Goal: Information Seeking & Learning: Get advice/opinions

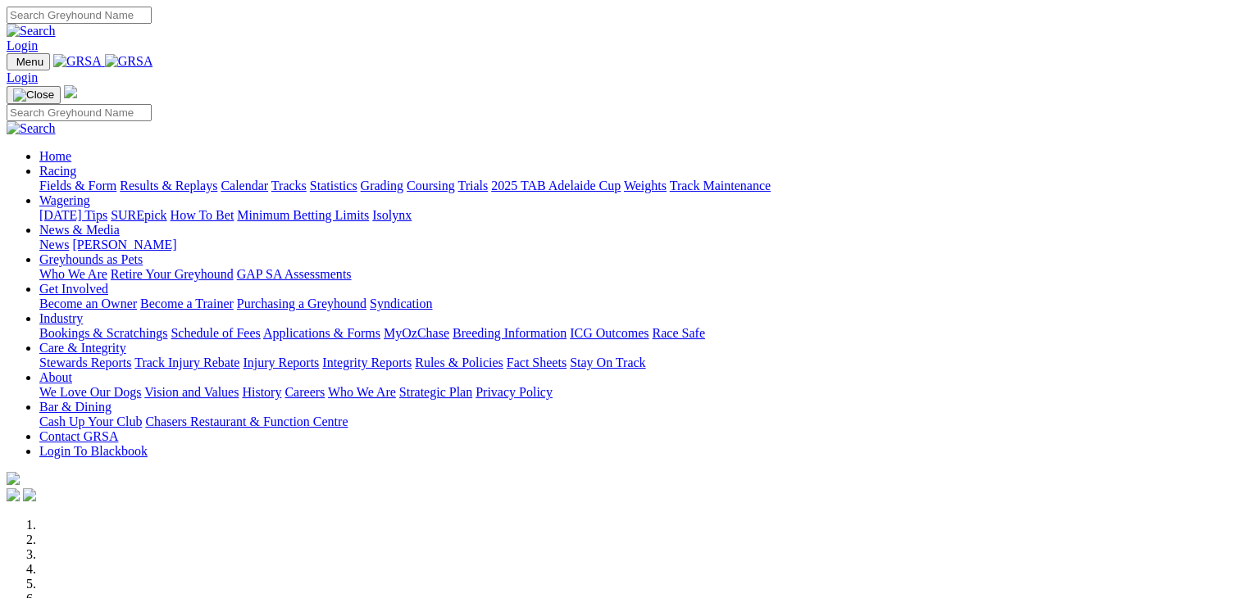
click at [90, 193] on link "Wagering" at bounding box center [64, 200] width 51 height 14
click at [166, 208] on link "SUREpick" at bounding box center [139, 215] width 56 height 14
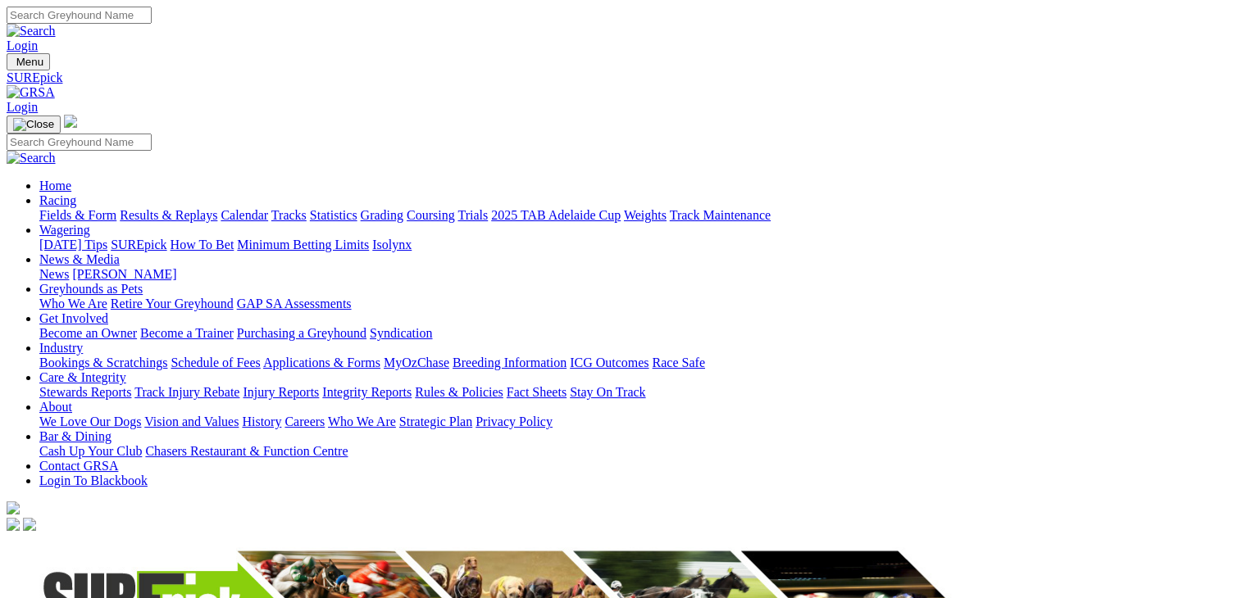
click at [107, 238] on link "[DATE] Tips" at bounding box center [73, 245] width 68 height 14
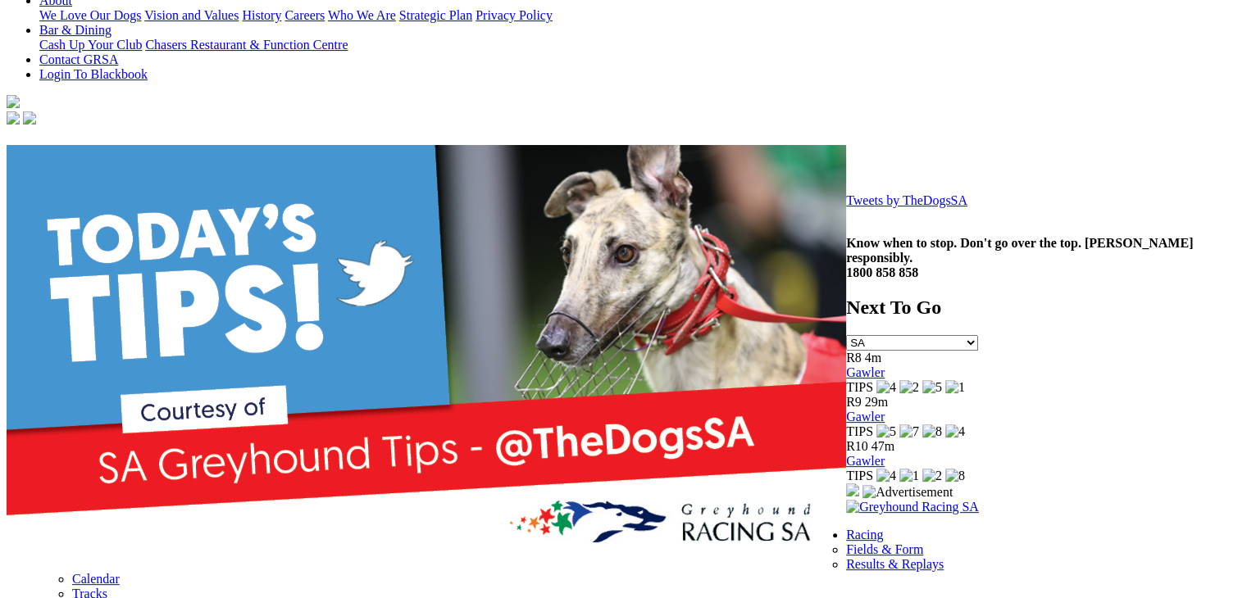
scroll to position [410, 0]
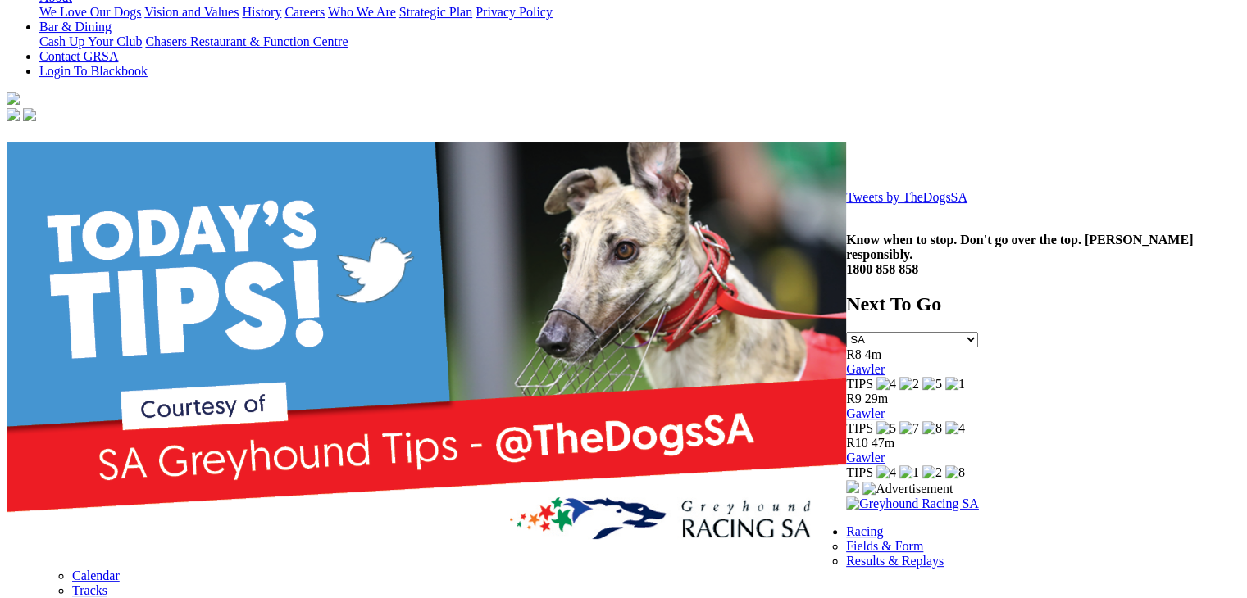
click at [846, 204] on link "Tweets by TheDogsSA" at bounding box center [906, 197] width 121 height 14
